Goal: Transaction & Acquisition: Purchase product/service

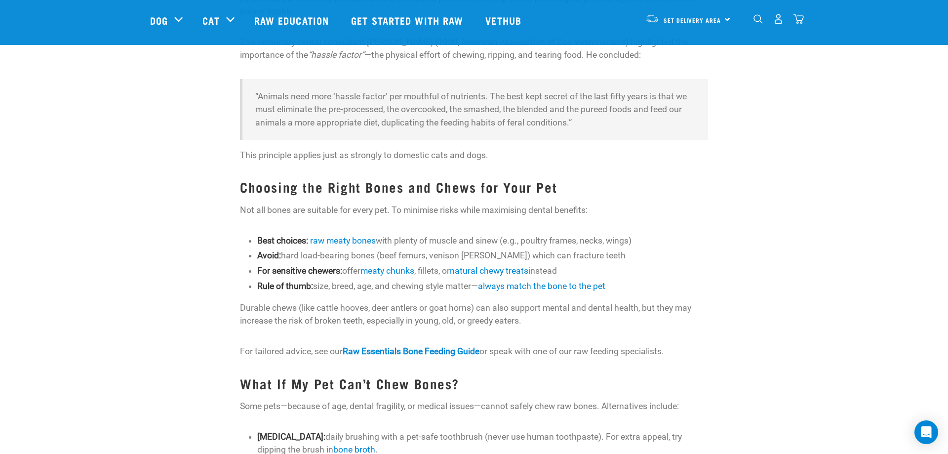
scroll to position [856, 0]
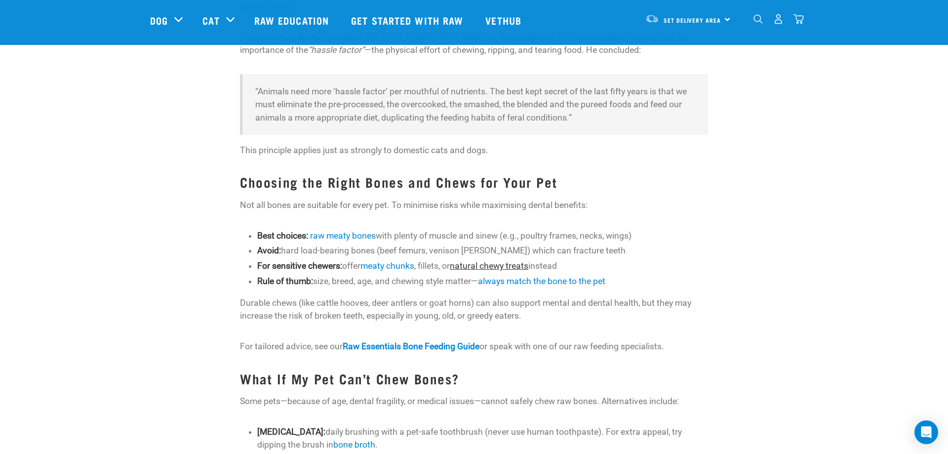
click at [514, 268] on link "natural chewy treats" at bounding box center [489, 266] width 78 height 10
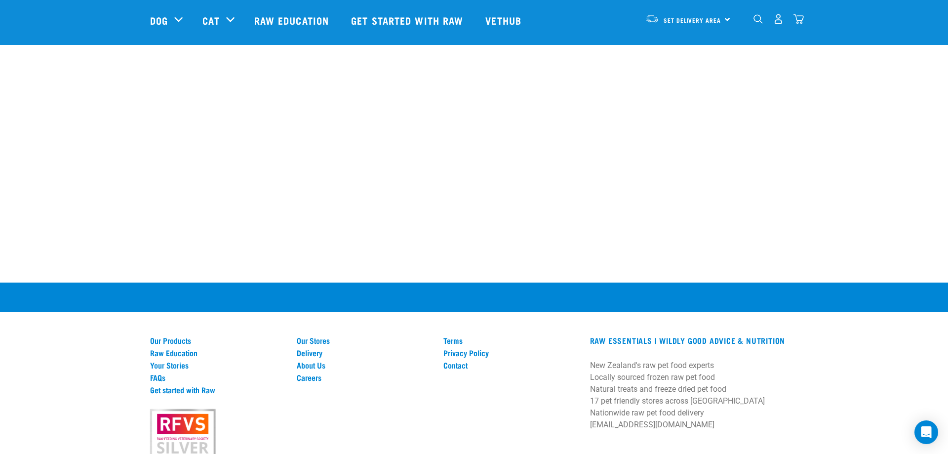
scroll to position [1730, 0]
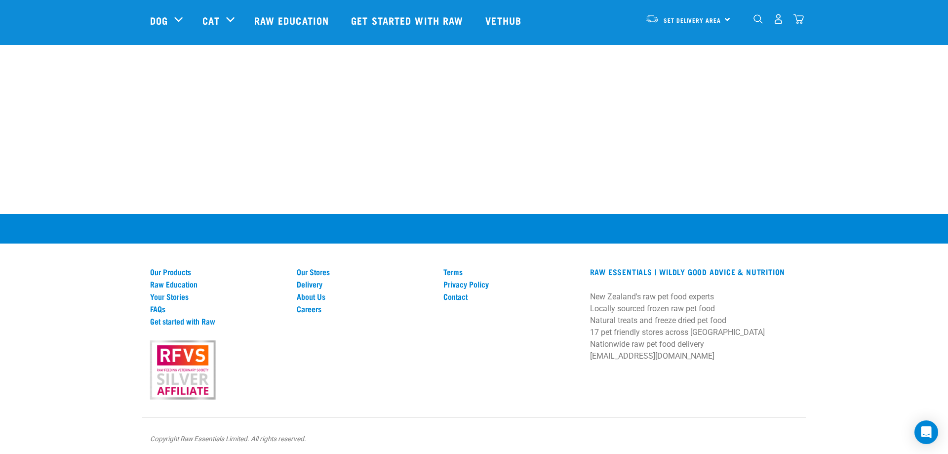
click at [757, 21] on img "dropdown navigation" at bounding box center [757, 18] width 9 height 9
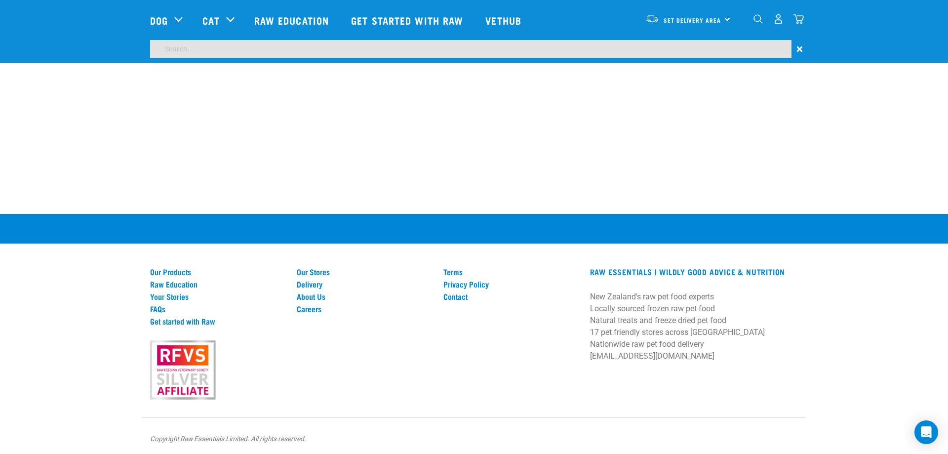
scroll to position [1701, 0]
click at [229, 42] on input "search" at bounding box center [470, 49] width 641 height 18
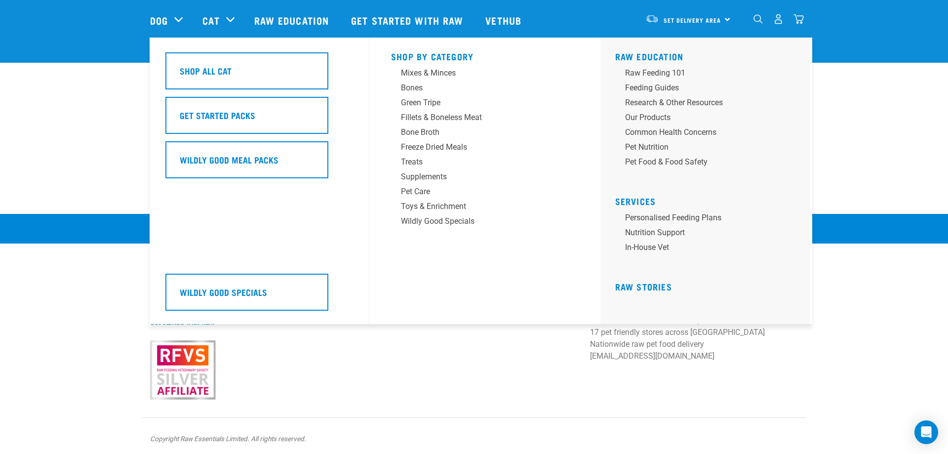
type input "roo"
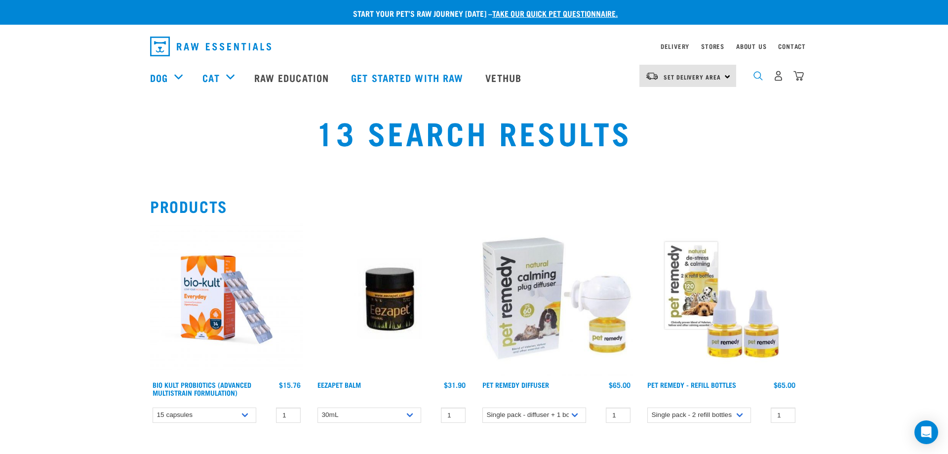
click at [759, 79] on img "dropdown navigation" at bounding box center [757, 75] width 9 height 9
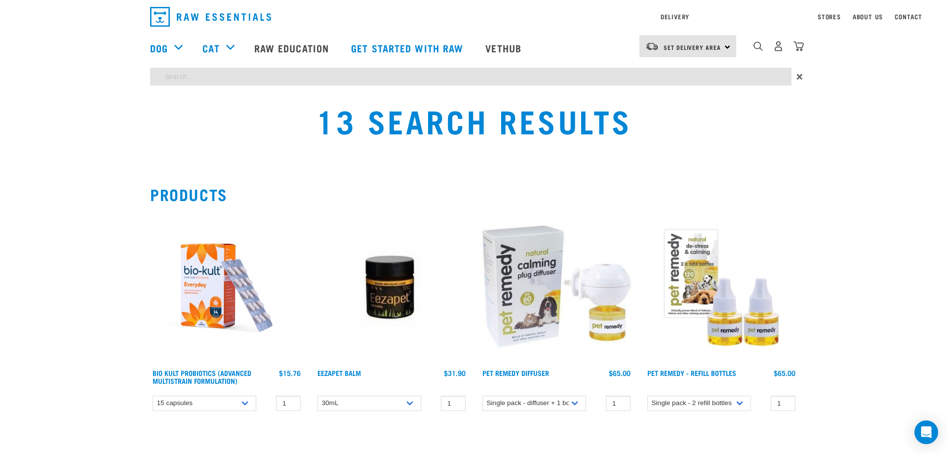
click at [238, 85] on input "search" at bounding box center [470, 77] width 641 height 18
type input "kangaroo"
click at [226, 74] on input "kangaroo" at bounding box center [470, 77] width 641 height 18
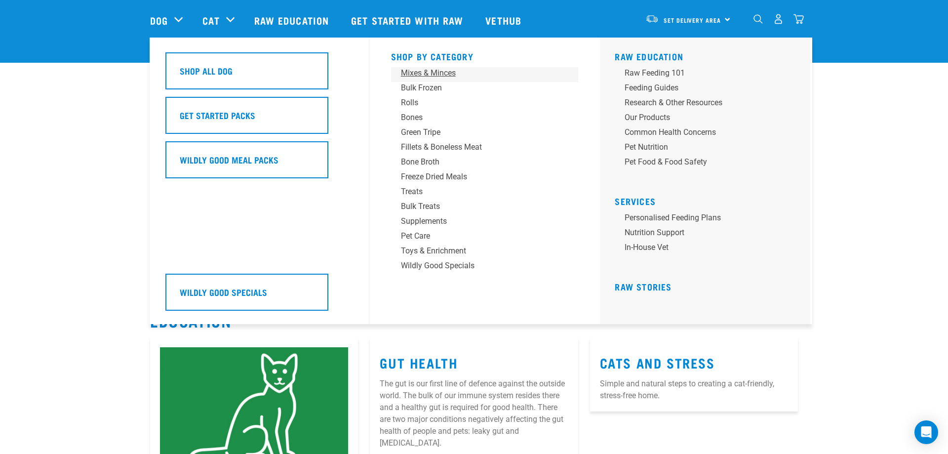
scroll to position [80, 0]
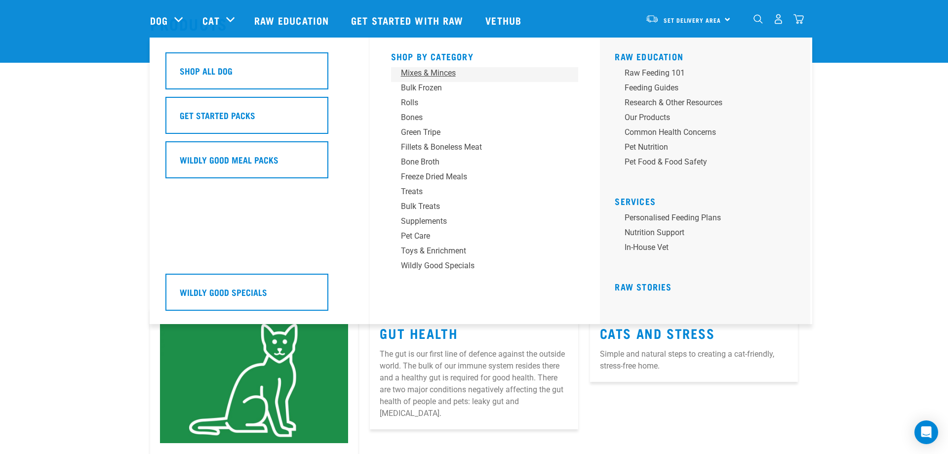
click at [444, 73] on div "Mixes & Minces" at bounding box center [478, 73] width 154 height 12
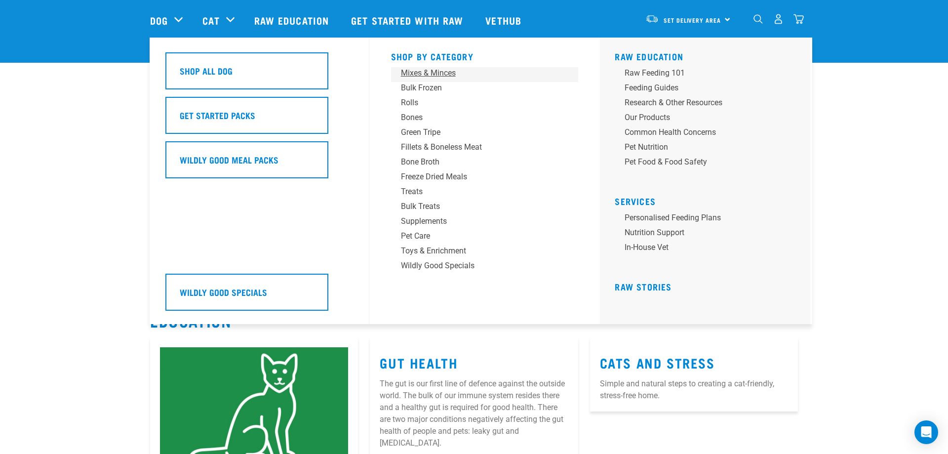
click at [444, 73] on div "Mixes & Minces" at bounding box center [478, 73] width 154 height 12
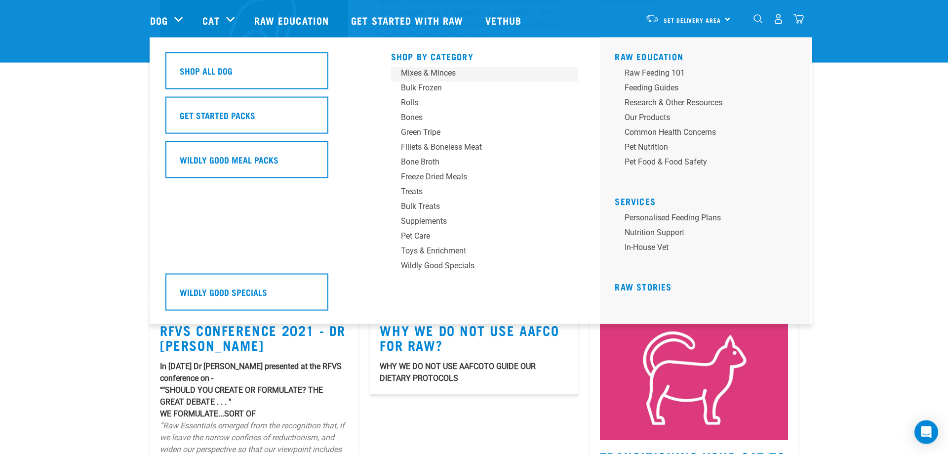
scroll to position [332, 0]
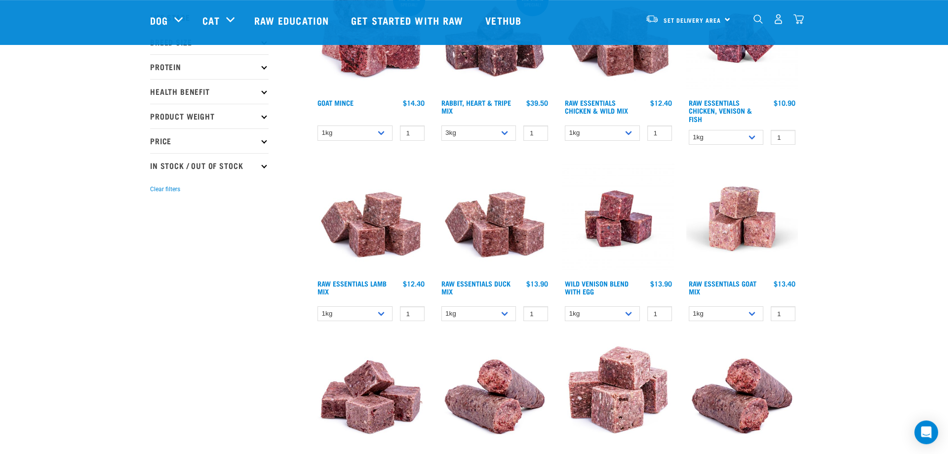
scroll to position [201, 0]
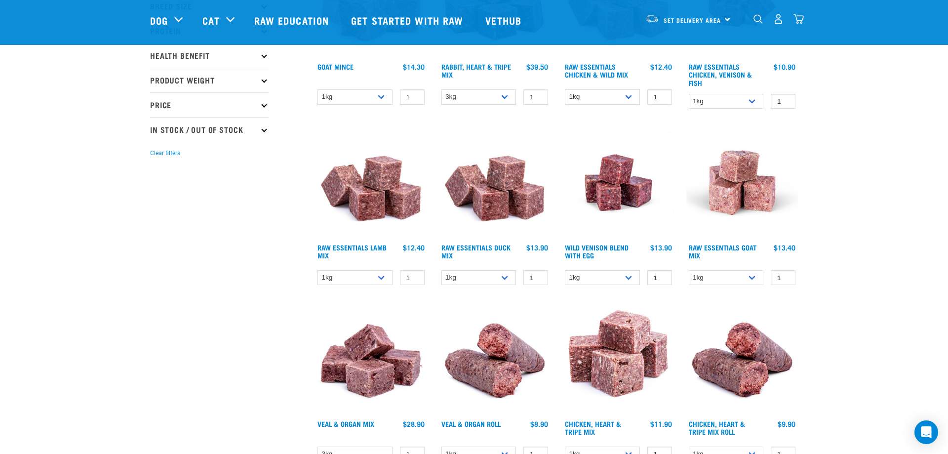
click at [503, 173] on img at bounding box center [495, 182] width 112 height 112
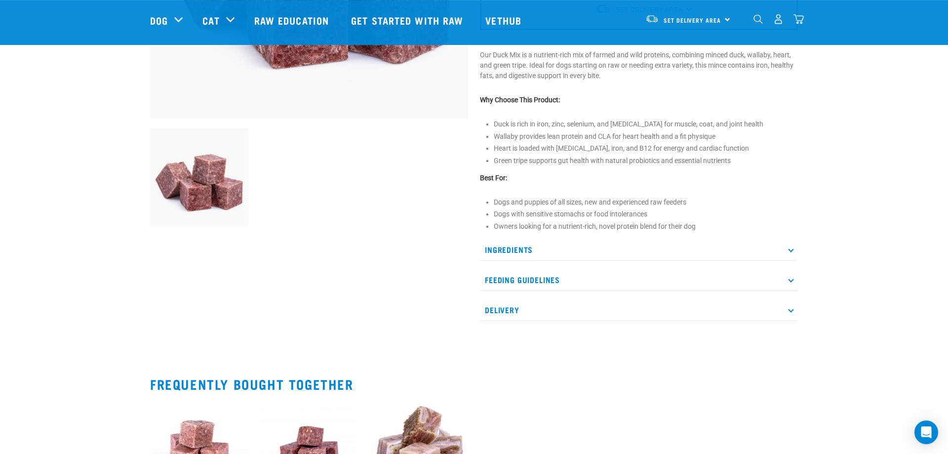
scroll to position [302, 0]
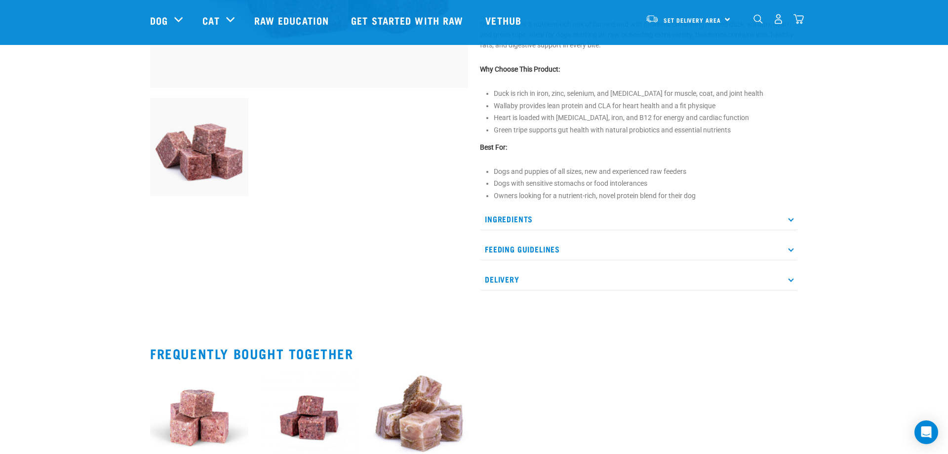
click at [790, 218] on icon at bounding box center [790, 218] width 5 height 5
